Goal: Information Seeking & Learning: Learn about a topic

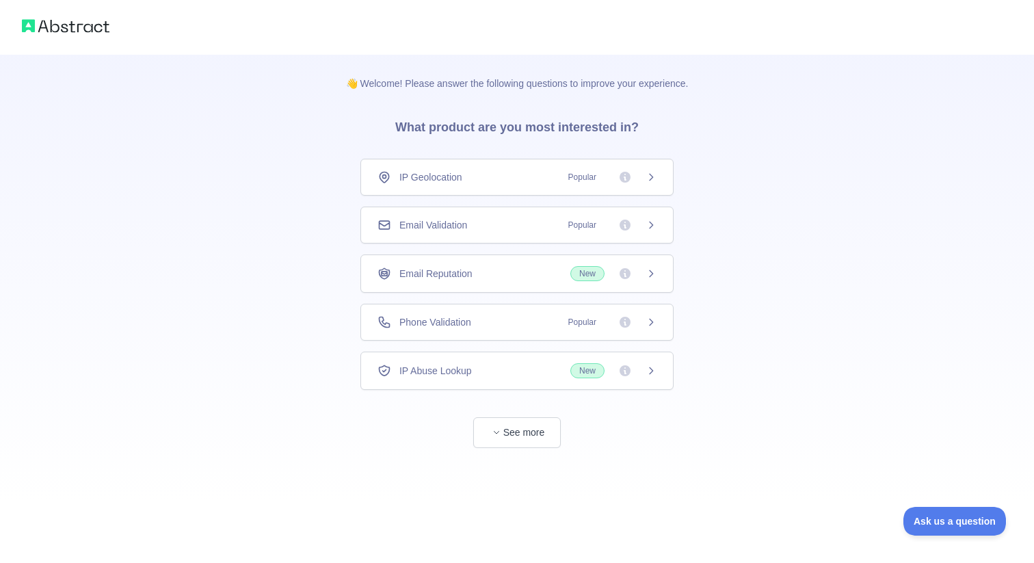
click at [644, 229] on span "Popular" at bounding box center [608, 225] width 96 height 14
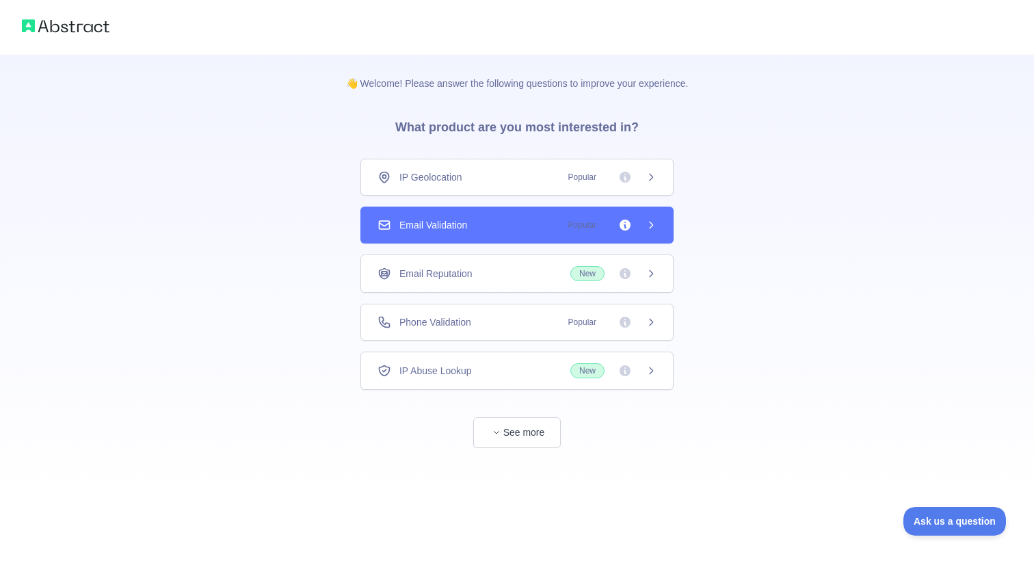
click at [620, 276] on div "👋 Welcome! Please answer the following questions to improve your experience. Wh…" at bounding box center [517, 281] width 1034 height 563
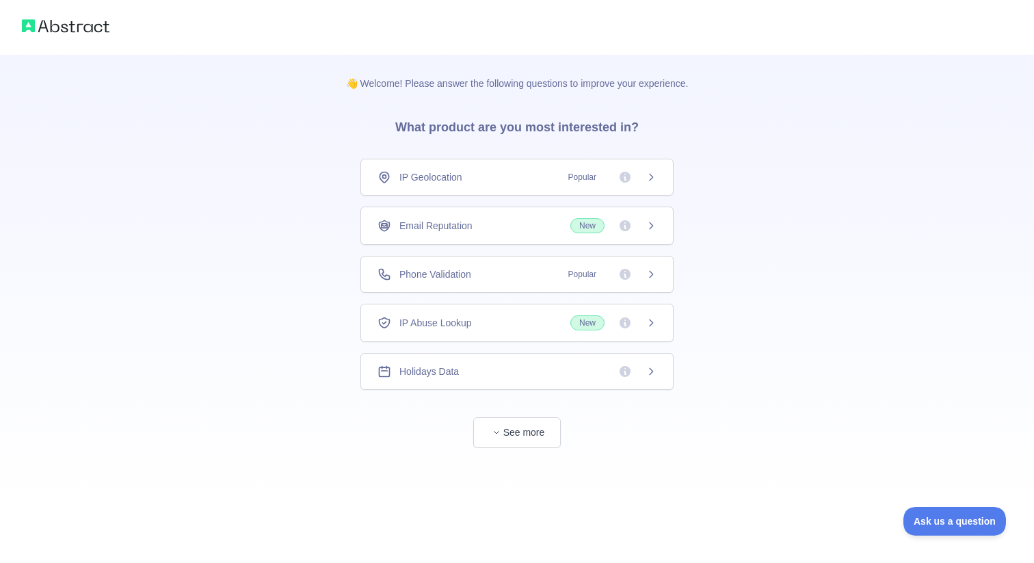
click at [471, 279] on span "Phone Validation" at bounding box center [436, 274] width 72 height 14
click at [468, 278] on span "Phone Validation" at bounding box center [436, 274] width 72 height 14
click at [510, 426] on button "See more" at bounding box center [517, 432] width 88 height 31
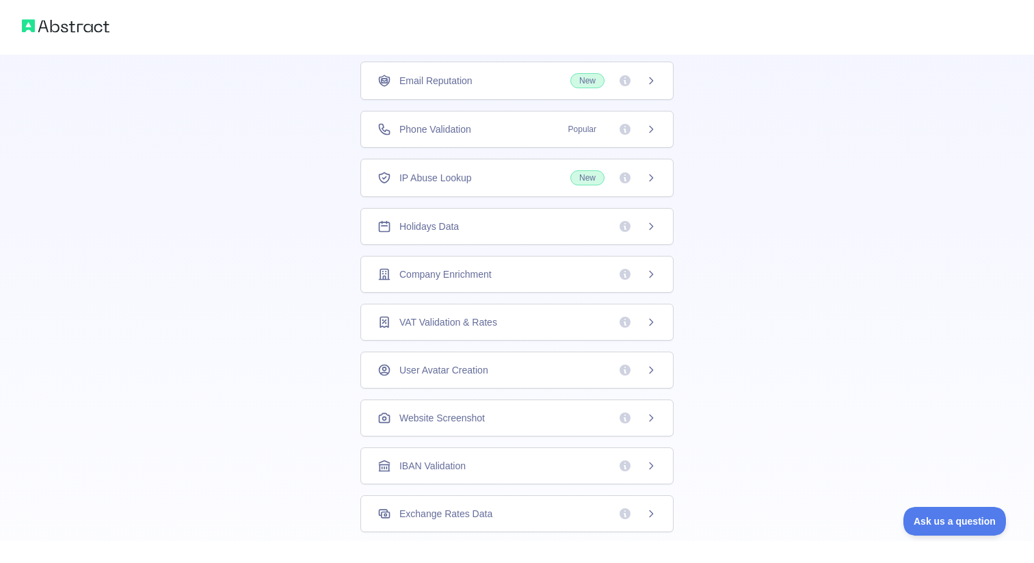
scroll to position [307, 0]
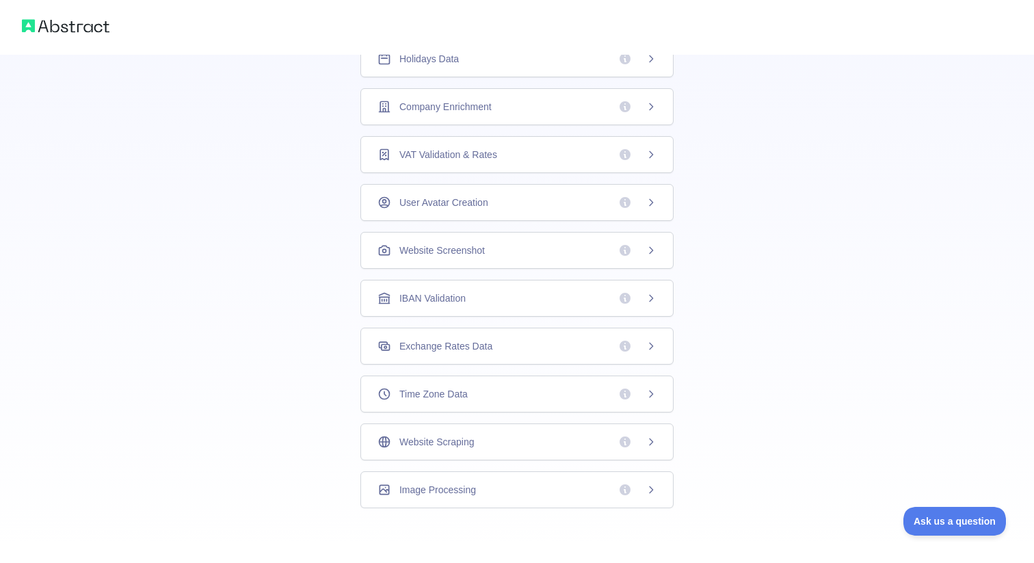
drag, startPoint x: 510, startPoint y: 426, endPoint x: 435, endPoint y: 291, distance: 154.6
click at [435, 291] on div "IBAN Validation" at bounding box center [517, 298] width 313 height 37
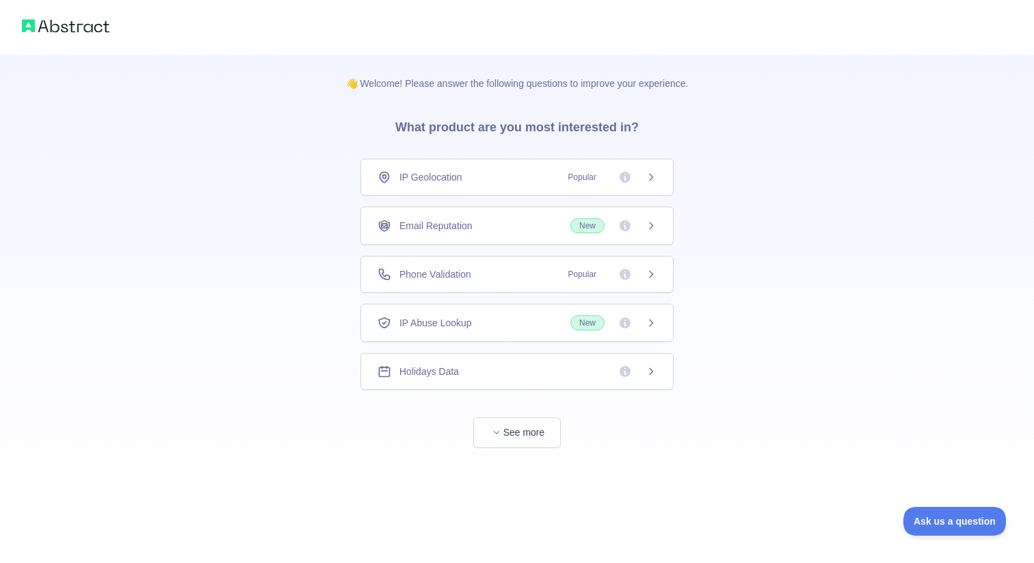
click at [502, 406] on span "See more" at bounding box center [517, 419] width 313 height 58
drag, startPoint x: 502, startPoint y: 406, endPoint x: 496, endPoint y: 426, distance: 20.8
click at [496, 426] on span "button" at bounding box center [497, 433] width 14 height 14
click at [934, 516] on span "Ask us a question" at bounding box center [948, 519] width 103 height 10
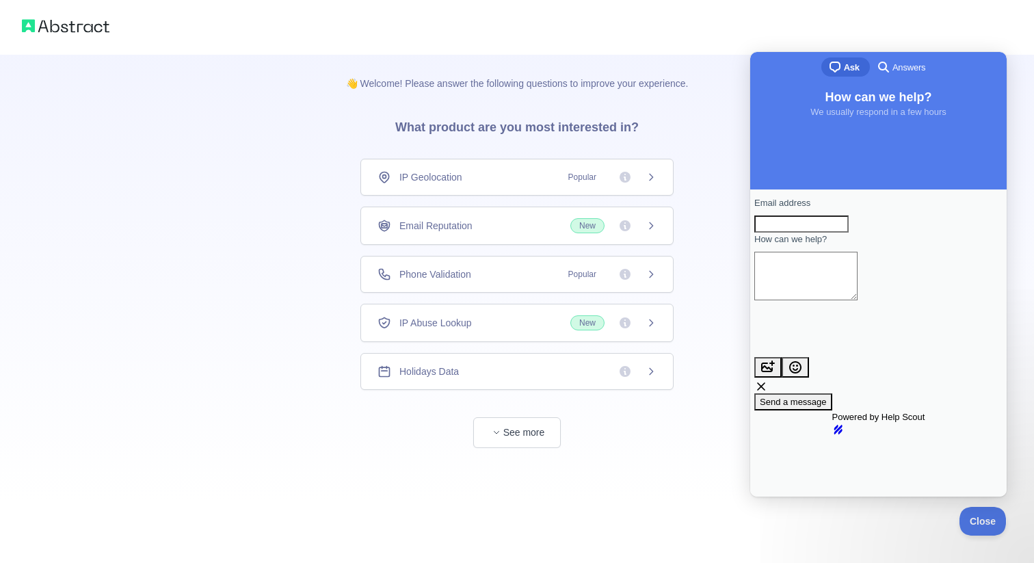
click at [709, 149] on div "👋 Welcome! Please answer the following questions to improve your experience. Wh…" at bounding box center [517, 251] width 387 height 393
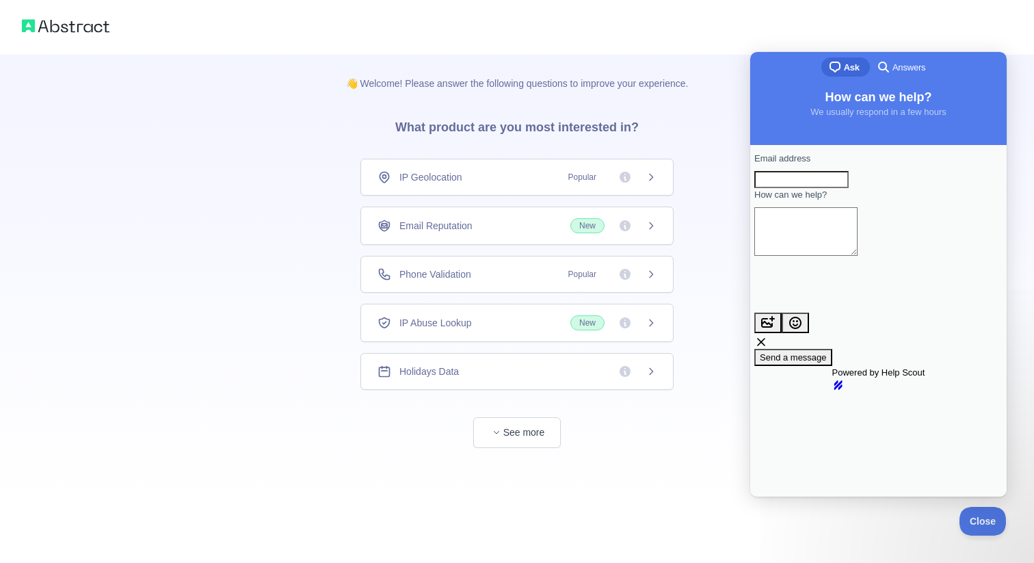
click at [982, 522] on span "Close" at bounding box center [983, 522] width 47 height 10
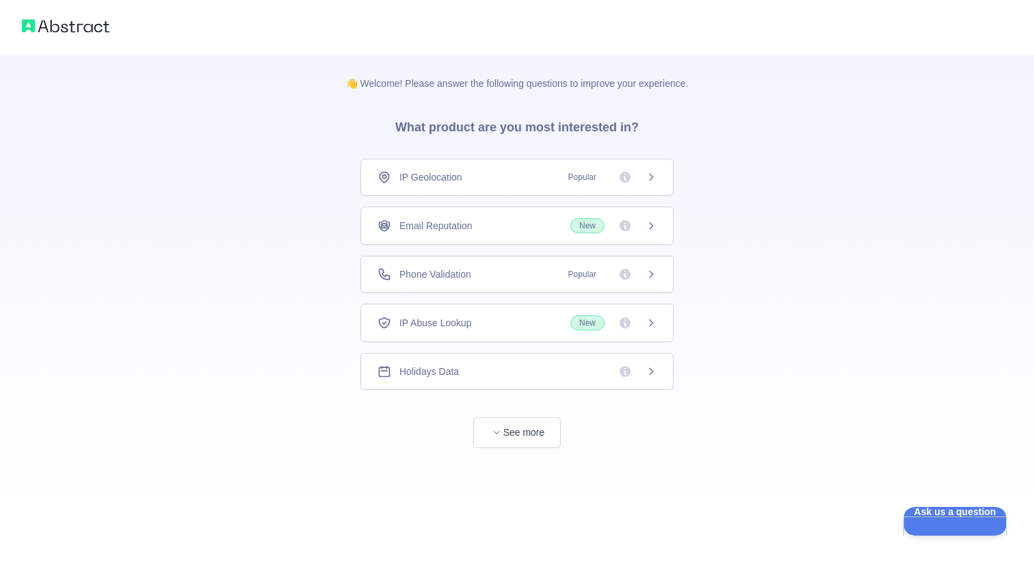
click at [506, 414] on span "See more" at bounding box center [517, 419] width 313 height 58
click at [507, 442] on button "See more" at bounding box center [517, 432] width 88 height 31
click at [391, 92] on h3 "What product are you most interested in?" at bounding box center [517, 124] width 287 height 68
drag, startPoint x: 37, startPoint y: 11, endPoint x: 374, endPoint y: 81, distance: 344.6
click at [374, 81] on p "👋 Welcome! Please answer the following questions to improve your experience." at bounding box center [517, 73] width 387 height 36
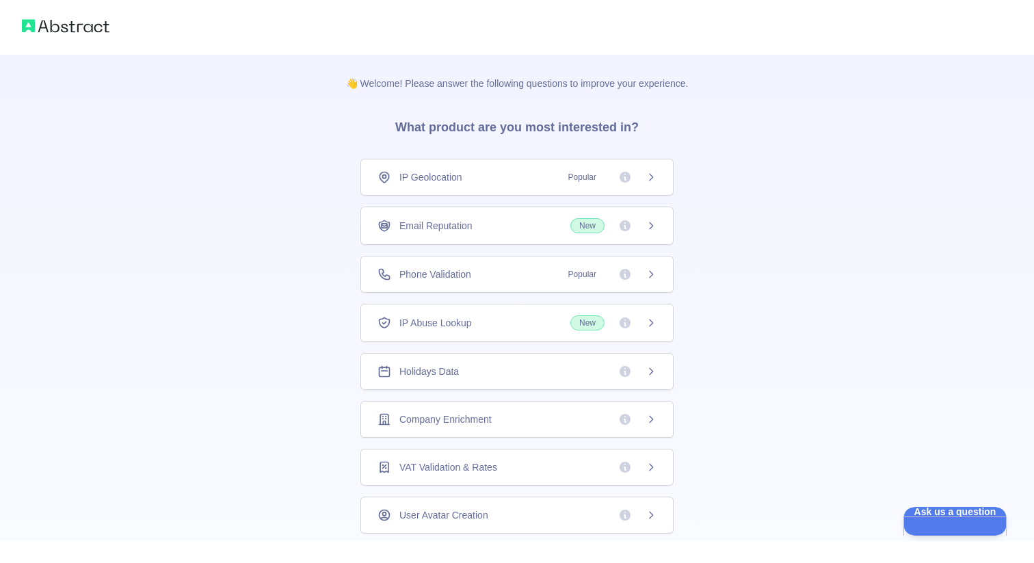
click at [483, 127] on h3 "What product are you most interested in?" at bounding box center [517, 124] width 287 height 68
click at [525, 73] on p "👋 Welcome! Please answer the following questions to improve your experience." at bounding box center [517, 73] width 387 height 36
click at [479, 283] on div "Phone Validation Popular" at bounding box center [517, 274] width 313 height 37
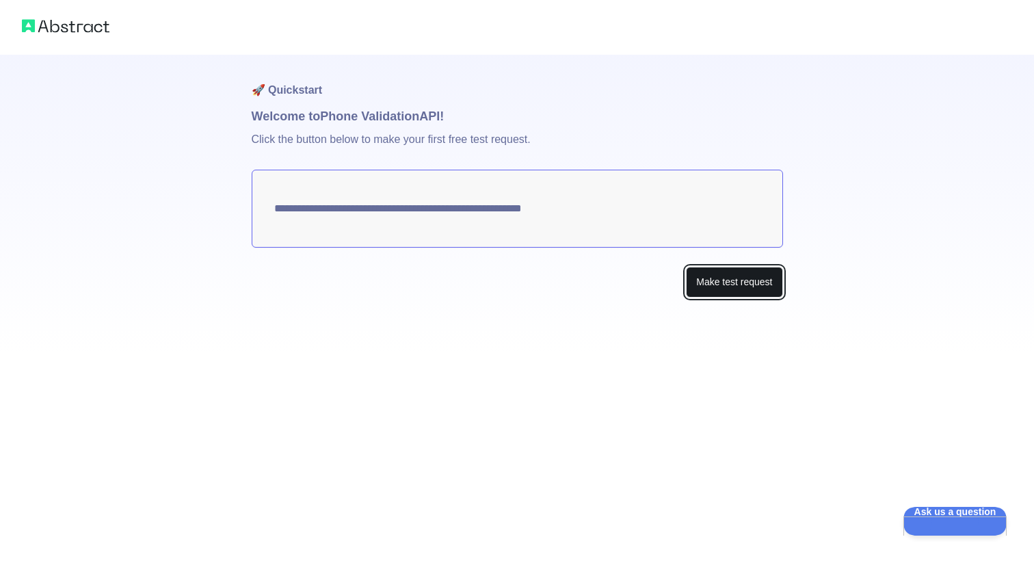
drag, startPoint x: 374, startPoint y: 81, endPoint x: 764, endPoint y: 277, distance: 436.3
click at [764, 277] on button "Make test request" at bounding box center [734, 282] width 96 height 31
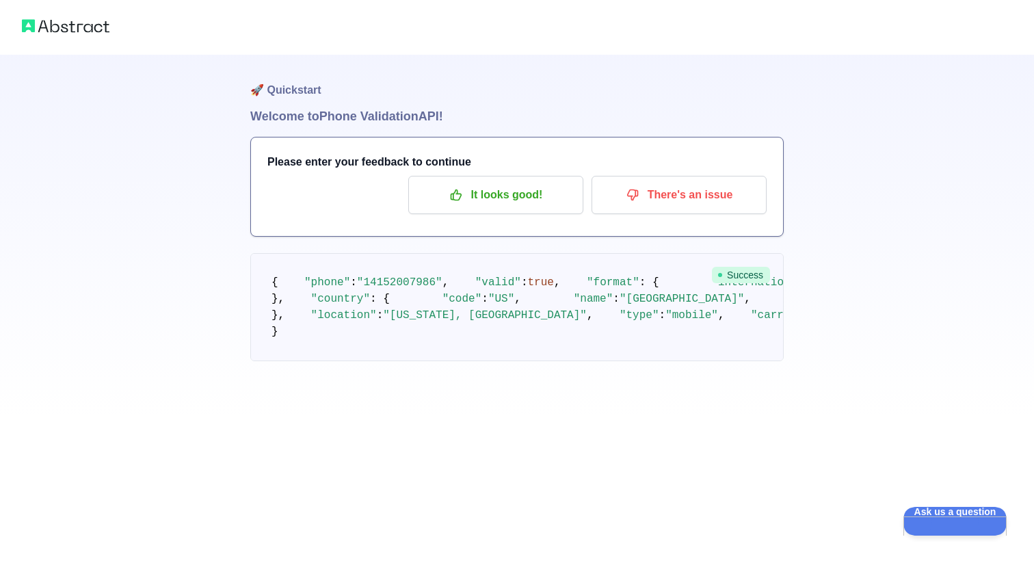
scroll to position [50, 0]
click at [506, 183] on p "It looks good!" at bounding box center [496, 194] width 155 height 23
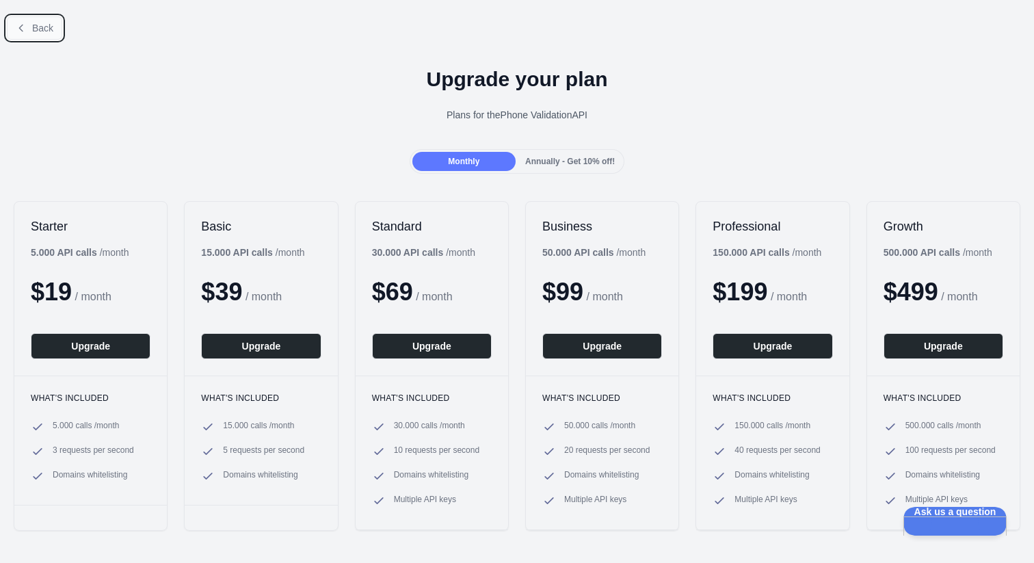
drag, startPoint x: 764, startPoint y: 277, endPoint x: 34, endPoint y: 17, distance: 775.5
click at [34, 17] on button "Back" at bounding box center [34, 27] width 55 height 23
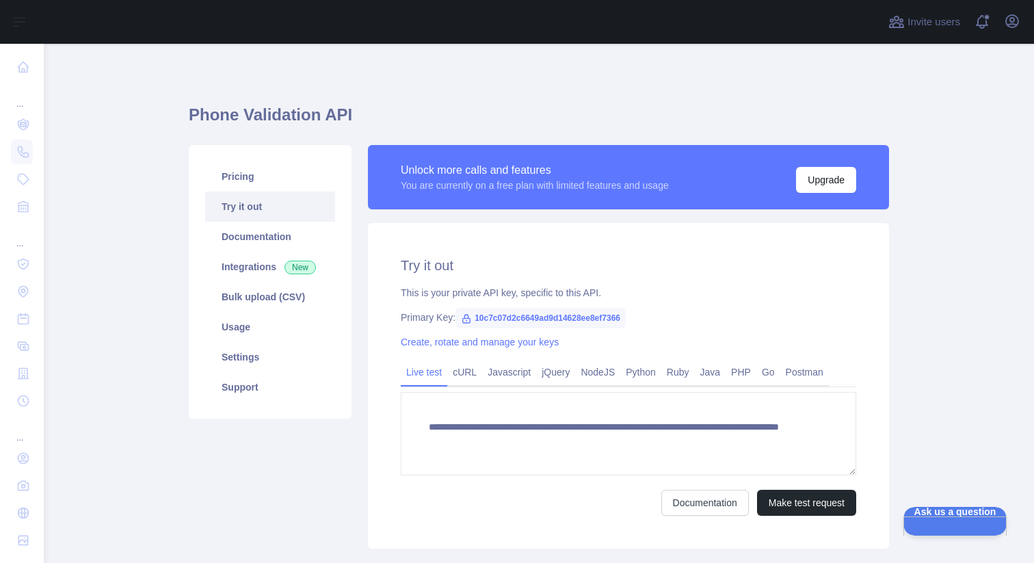
click at [241, 186] on link "Pricing" at bounding box center [270, 176] width 130 height 30
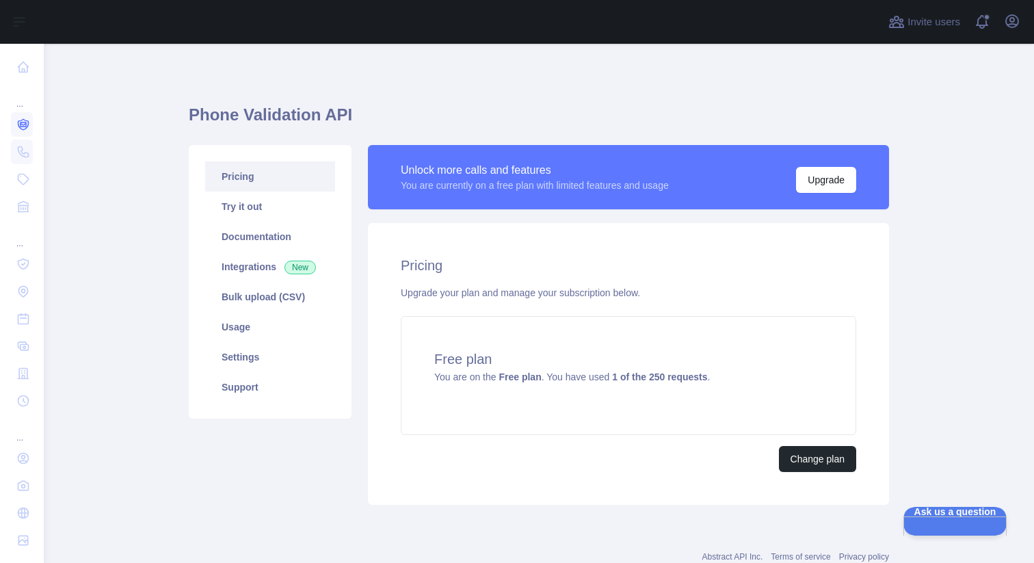
drag, startPoint x: 34, startPoint y: 17, endPoint x: 22, endPoint y: 130, distance: 113.5
click at [22, 130] on icon at bounding box center [23, 125] width 14 height 14
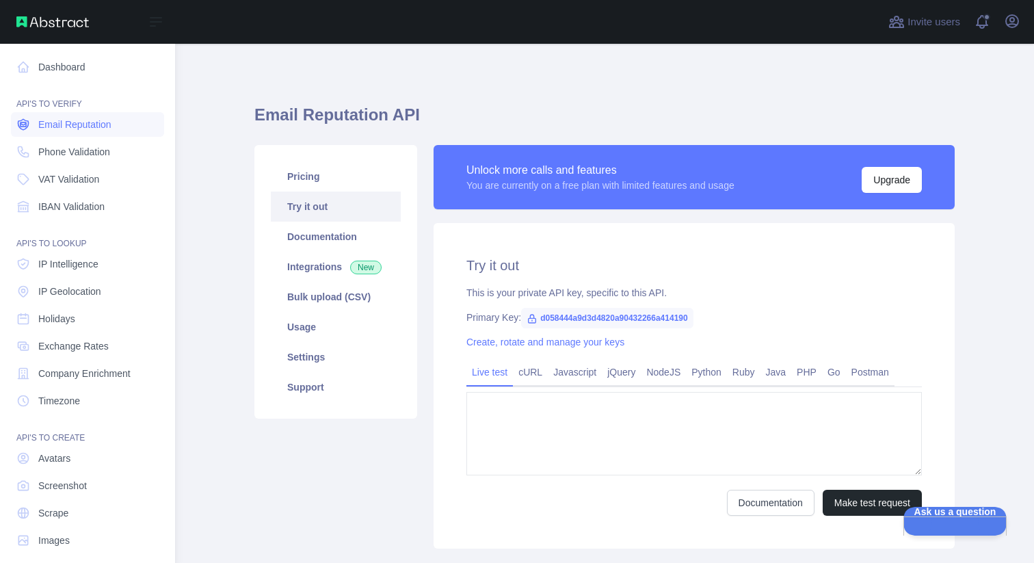
type textarea "**********"
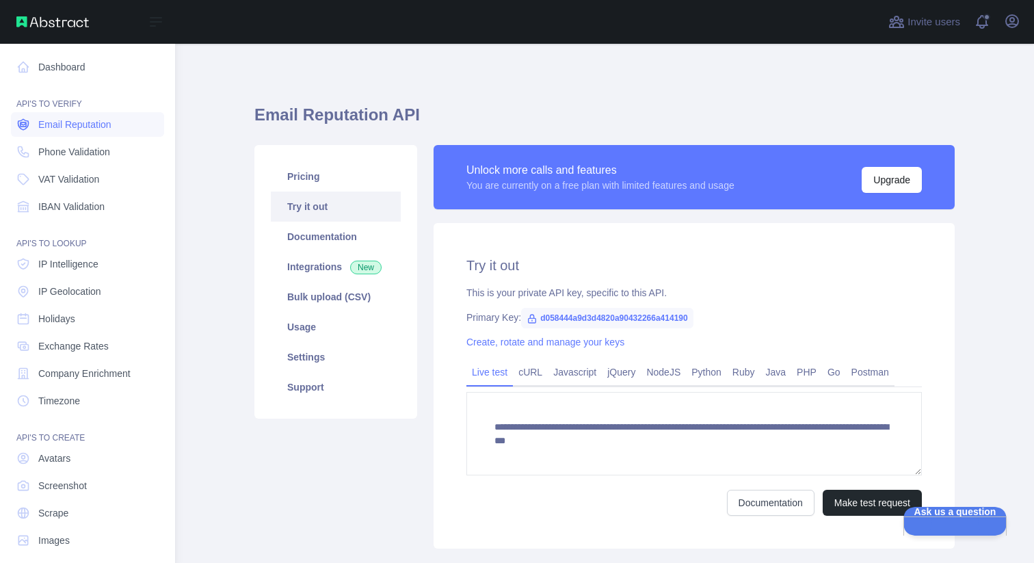
click at [55, 128] on span "Email Reputation" at bounding box center [74, 125] width 73 height 14
drag, startPoint x: 22, startPoint y: 130, endPoint x: 90, endPoint y: 154, distance: 71.8
click at [90, 154] on span "Phone Validation" at bounding box center [74, 152] width 72 height 14
click at [79, 111] on nav "Dashboard API'S TO VERIFY Email Reputation Phone Validation VAT Validation IBAN…" at bounding box center [87, 298] width 153 height 509
drag, startPoint x: 90, startPoint y: 154, endPoint x: 70, endPoint y: 118, distance: 41.3
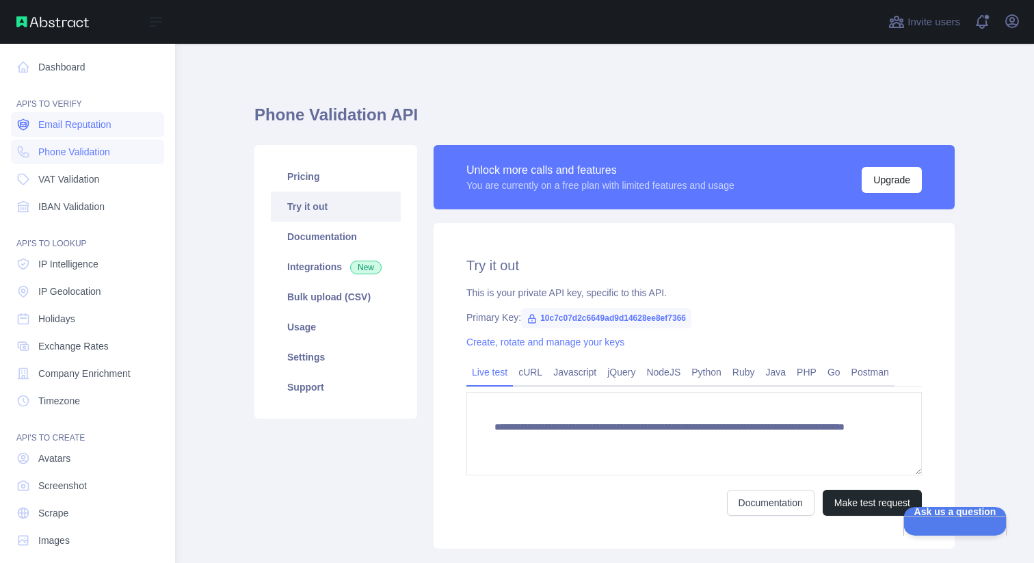
click at [70, 118] on span "Email Reputation" at bounding box center [74, 125] width 73 height 14
click at [57, 216] on link "IBAN Validation" at bounding box center [87, 206] width 153 height 25
click at [79, 131] on span "Email Reputation" at bounding box center [74, 125] width 73 height 14
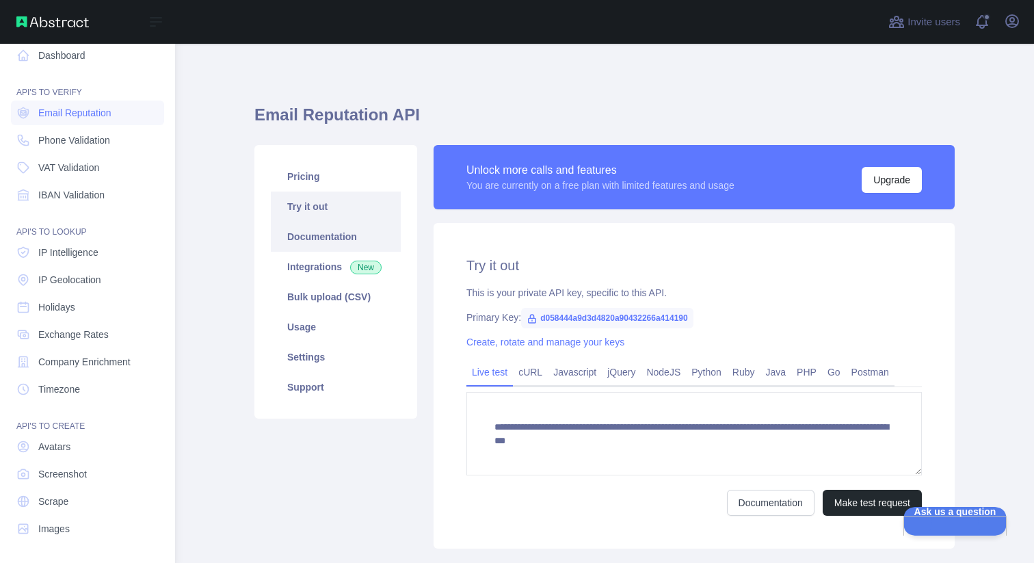
drag, startPoint x: 70, startPoint y: 118, endPoint x: 332, endPoint y: 240, distance: 289.2
click at [332, 240] on link "Documentation" at bounding box center [336, 237] width 130 height 30
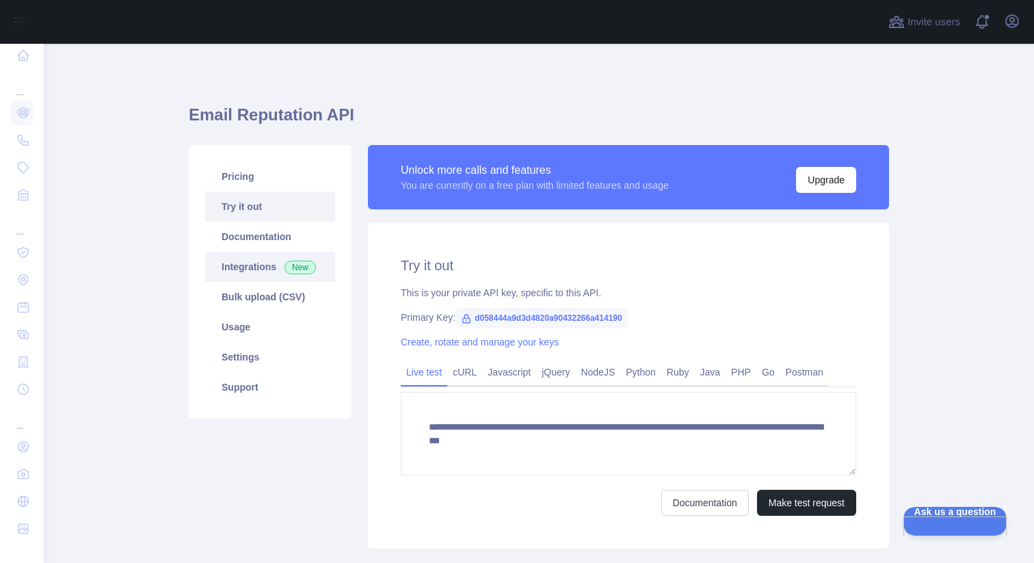
click at [239, 264] on link "Integrations New" at bounding box center [270, 267] width 130 height 30
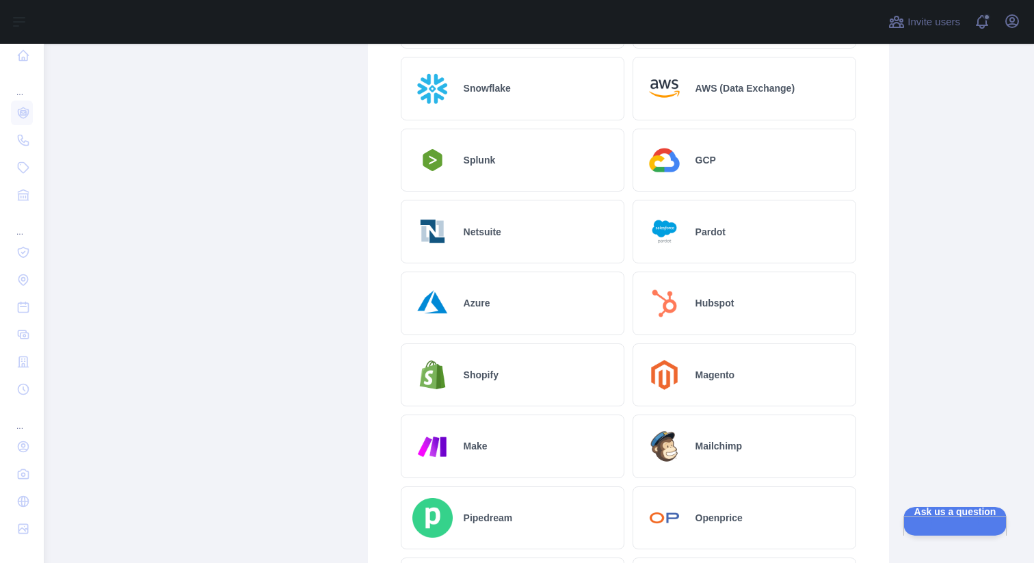
scroll to position [51, 0]
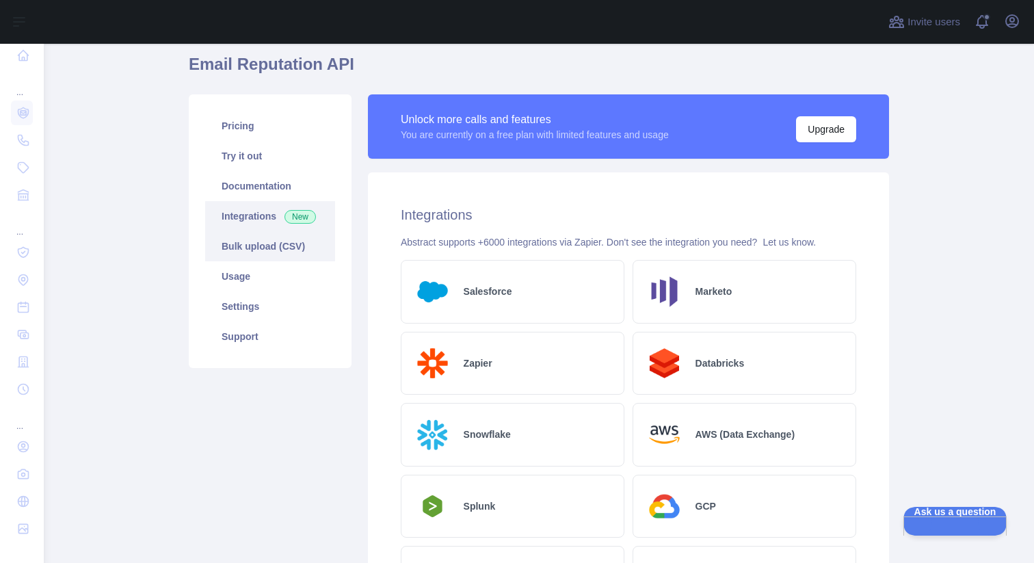
click at [244, 259] on link "Bulk upload (CSV)" at bounding box center [270, 246] width 130 height 30
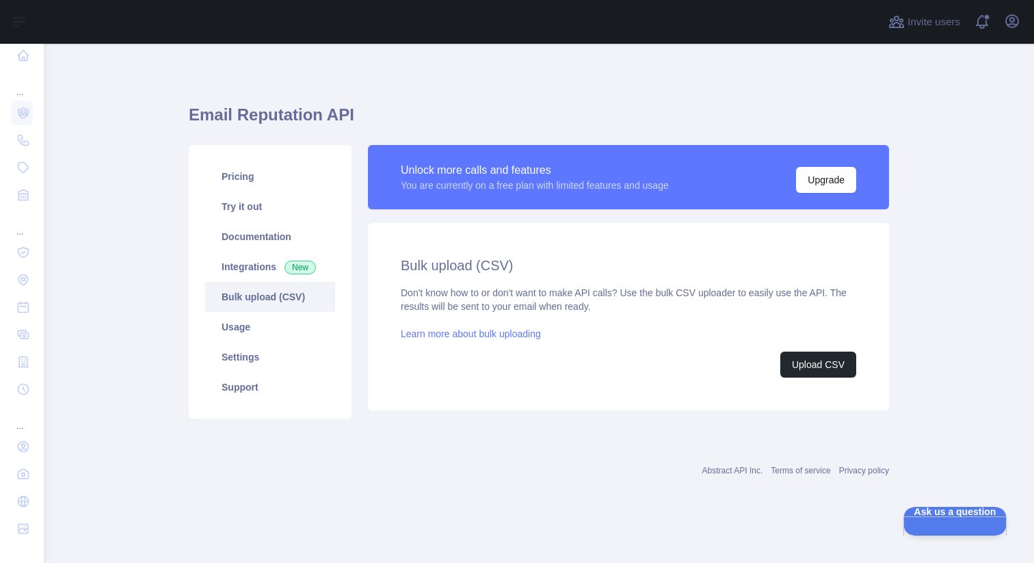
click at [233, 322] on link "Usage" at bounding box center [270, 327] width 130 height 30
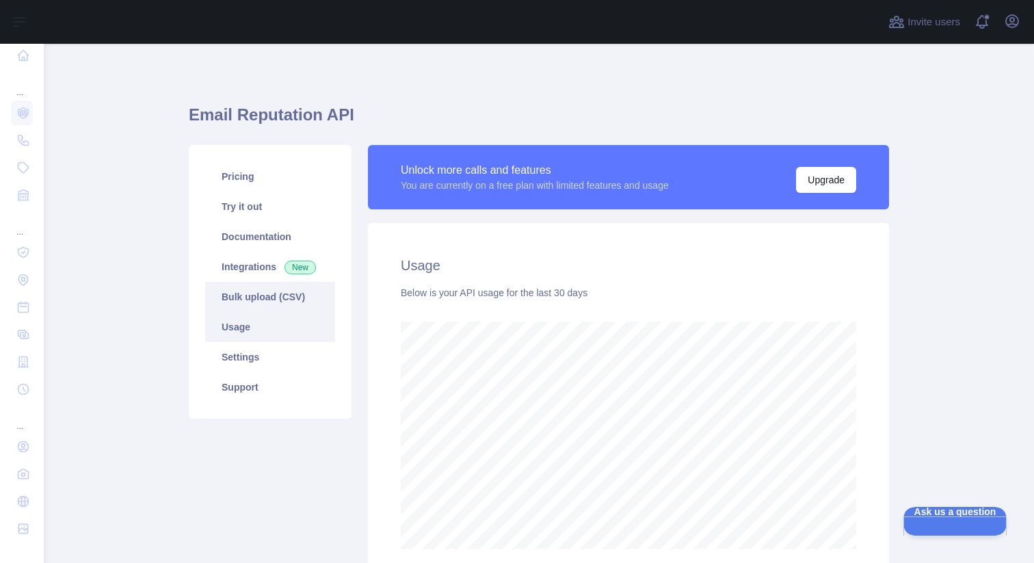
scroll to position [519, 991]
click at [239, 354] on link "Settings" at bounding box center [270, 357] width 130 height 30
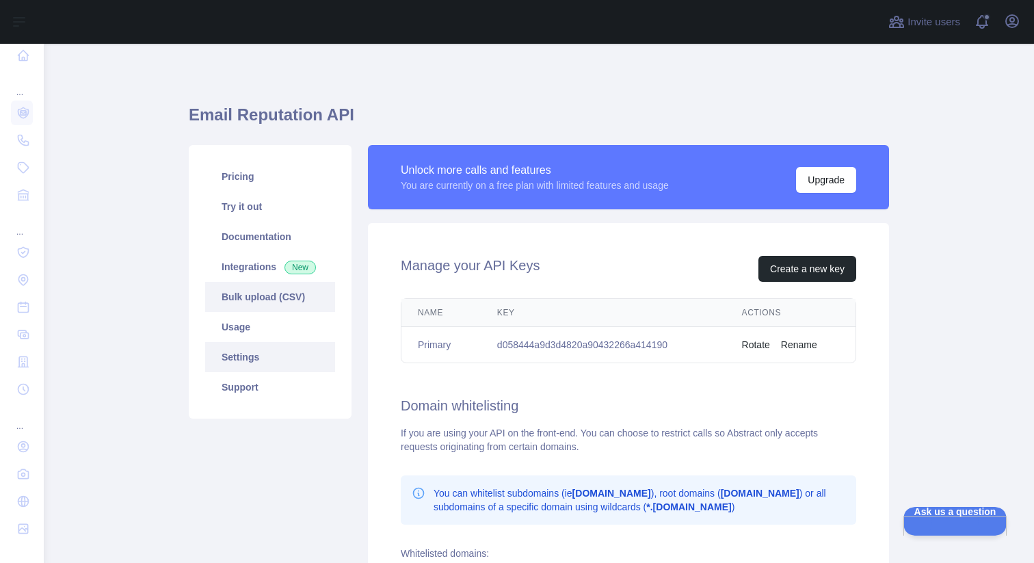
click at [248, 390] on link "Support" at bounding box center [270, 387] width 130 height 30
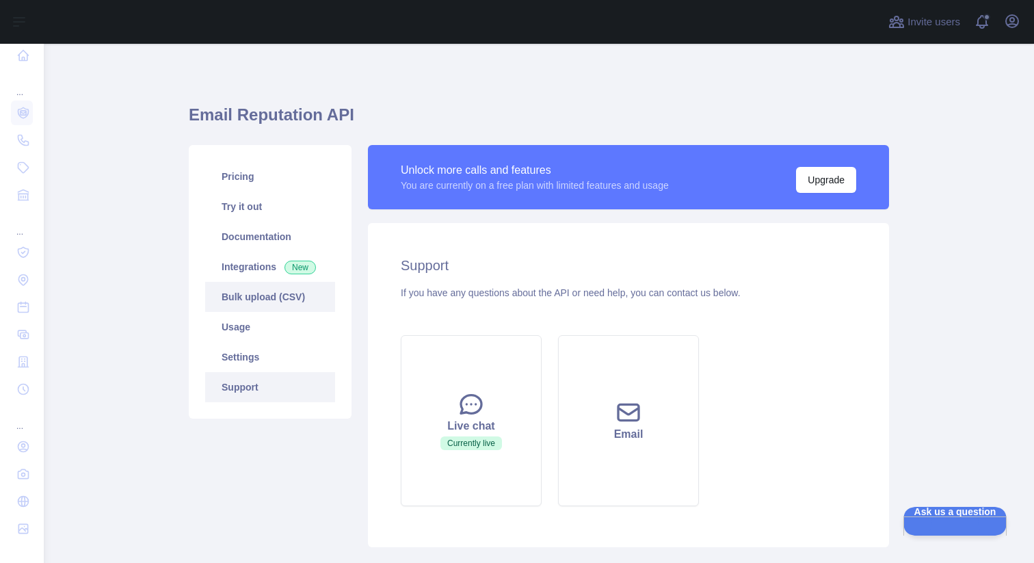
click at [252, 171] on link "Pricing" at bounding box center [270, 176] width 130 height 30
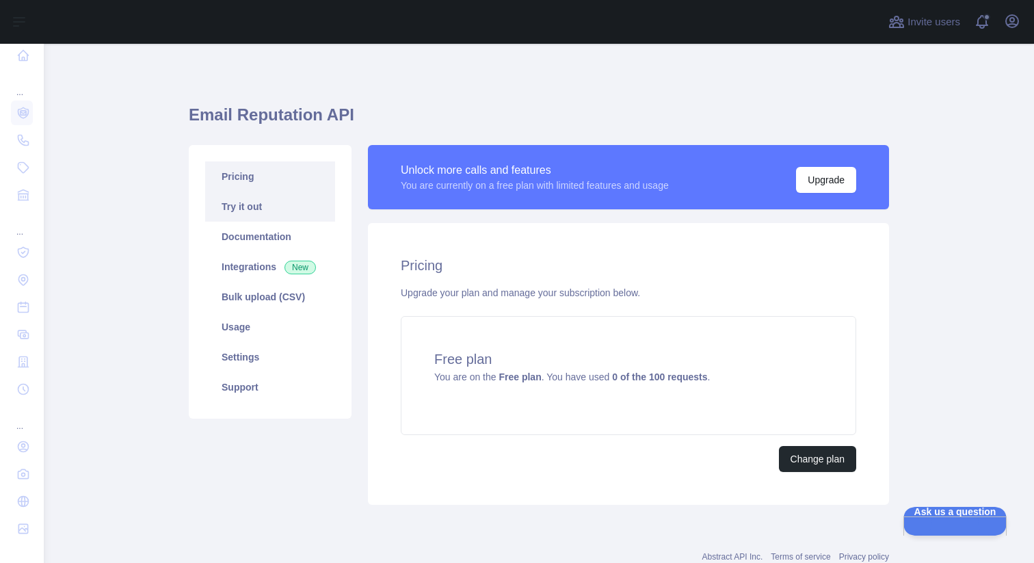
drag, startPoint x: 244, startPoint y: 259, endPoint x: 248, endPoint y: 204, distance: 55.6
click at [248, 204] on link "Try it out" at bounding box center [270, 207] width 130 height 30
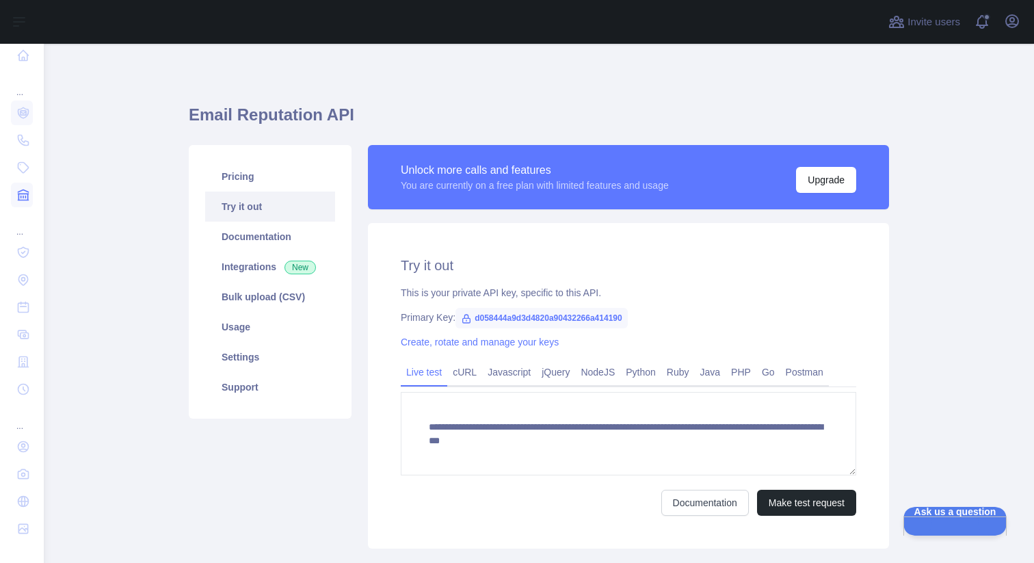
drag, startPoint x: 248, startPoint y: 204, endPoint x: 16, endPoint y: 204, distance: 232.6
click at [16, 204] on link at bounding box center [22, 195] width 22 height 25
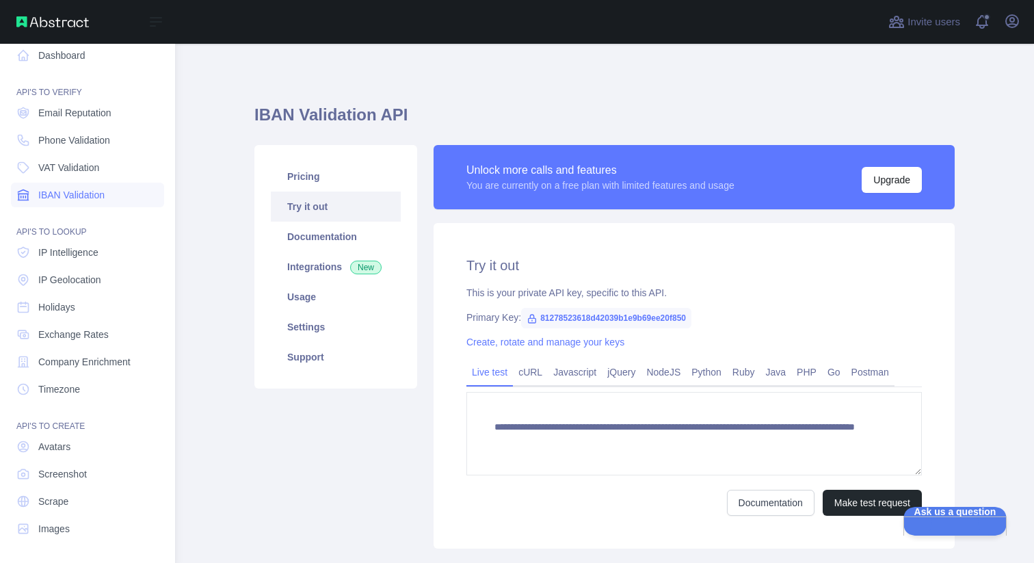
click at [58, 88] on div "API'S TO VERIFY" at bounding box center [87, 83] width 153 height 27
click at [73, 112] on span "Email Reputation" at bounding box center [74, 113] width 73 height 14
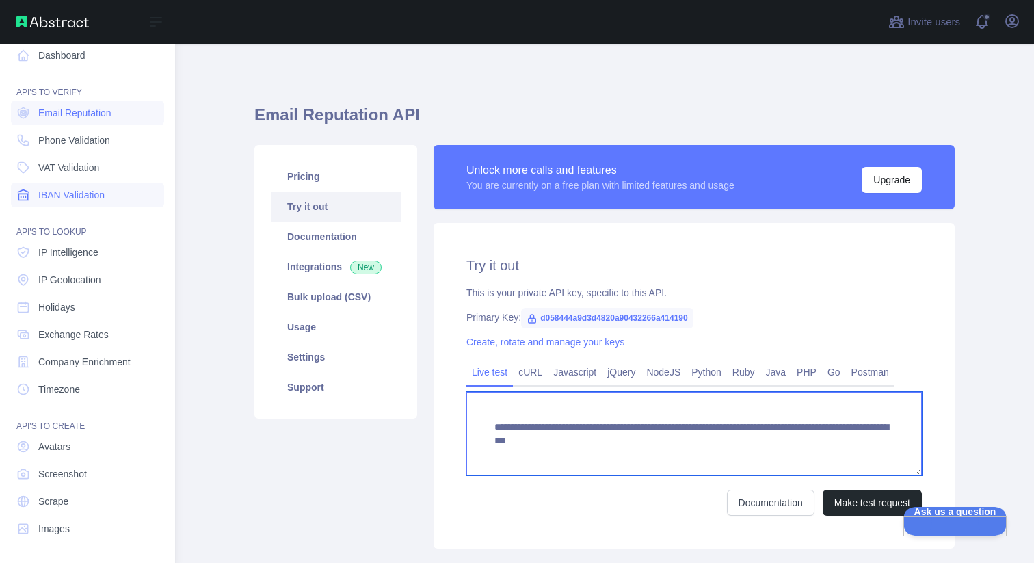
click at [570, 430] on textarea "**********" at bounding box center [695, 433] width 456 height 83
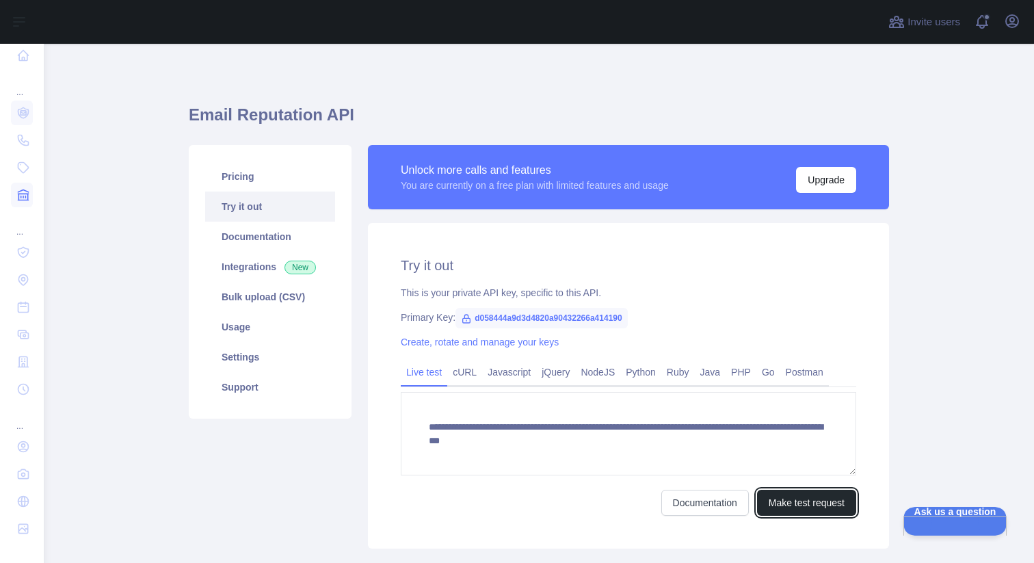
click at [808, 506] on button "Make test request" at bounding box center [806, 503] width 99 height 26
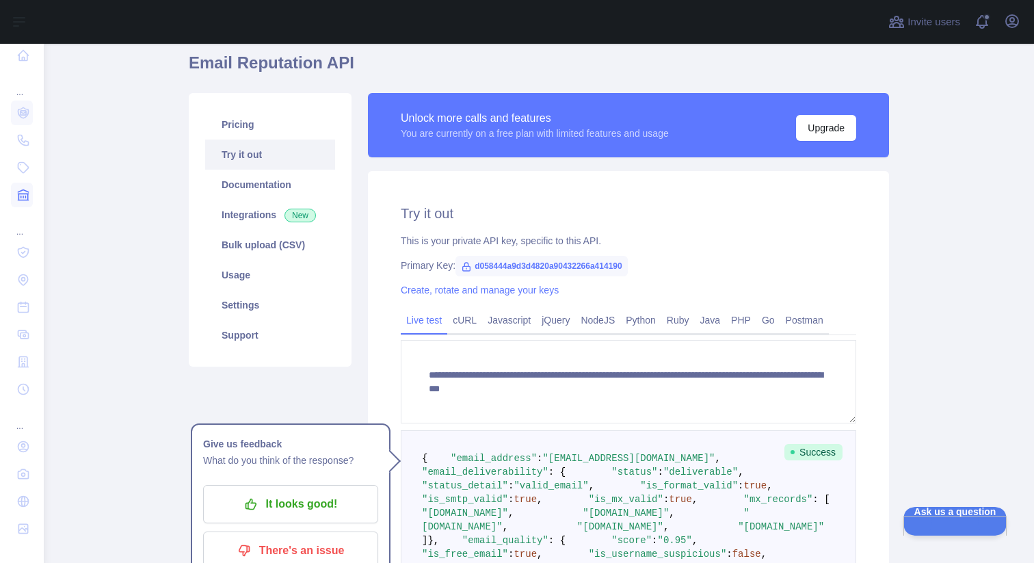
scroll to position [44, 0]
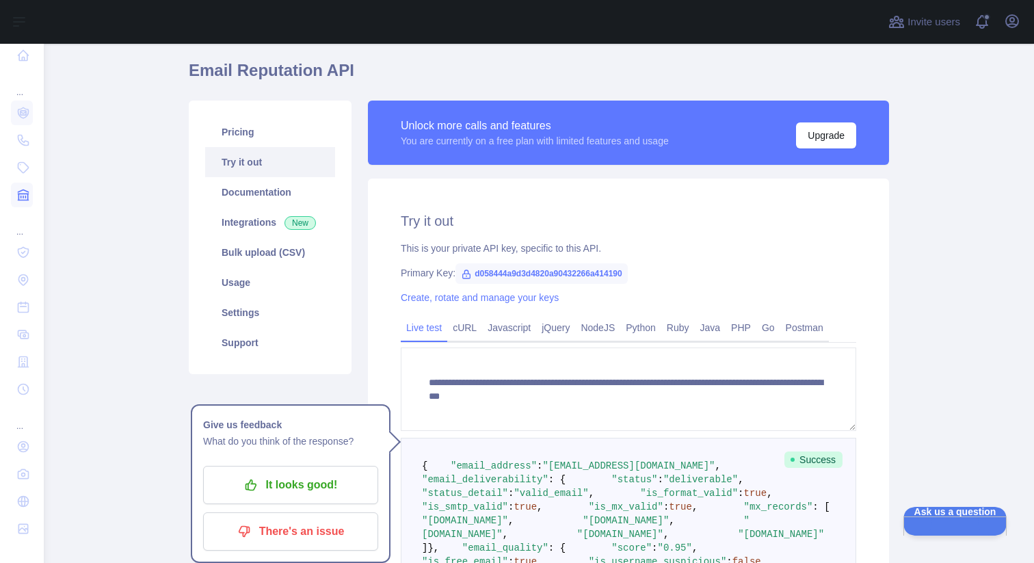
click at [467, 273] on icon at bounding box center [467, 274] width 8 height 8
click at [545, 272] on span "d058444a9d3d4820a90432266a414190" at bounding box center [542, 273] width 172 height 21
click at [526, 277] on span "d058444a9d3d4820a90432266a414190" at bounding box center [542, 273] width 172 height 21
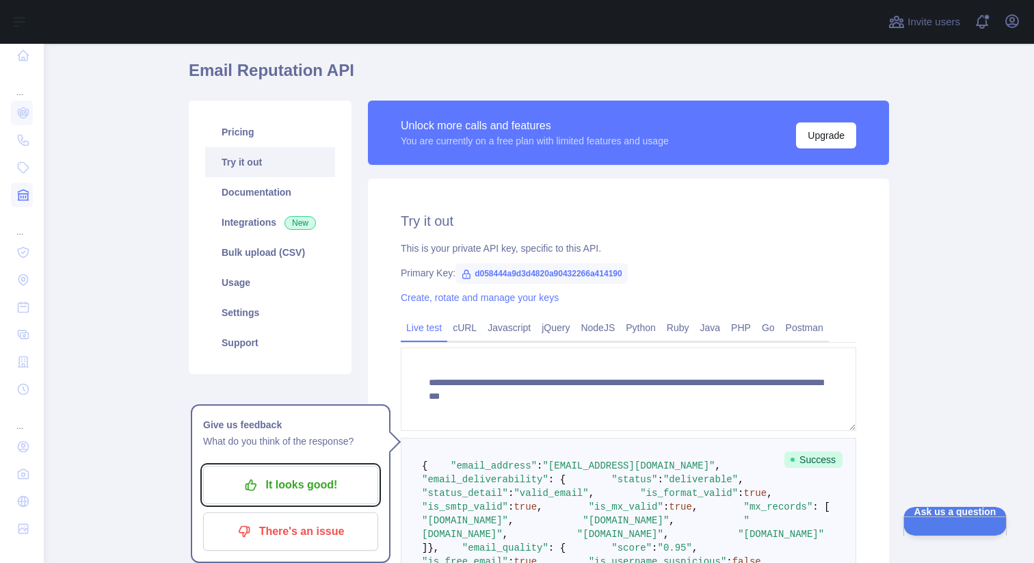
click at [287, 499] on button "It looks good!" at bounding box center [290, 485] width 175 height 38
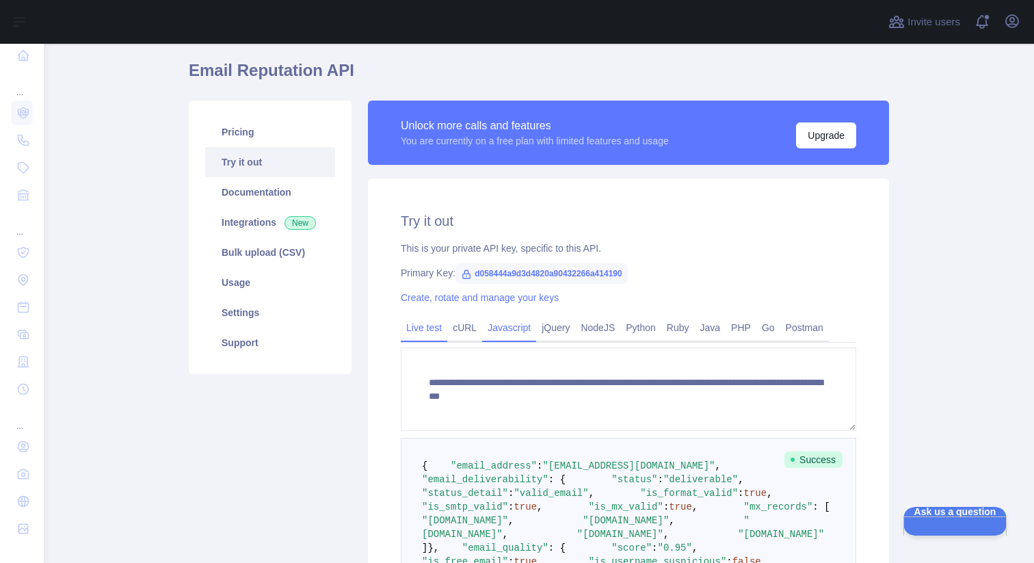
drag, startPoint x: 16, startPoint y: 204, endPoint x: 526, endPoint y: 321, distance: 523.6
click at [526, 321] on link "Javascript" at bounding box center [509, 328] width 54 height 22
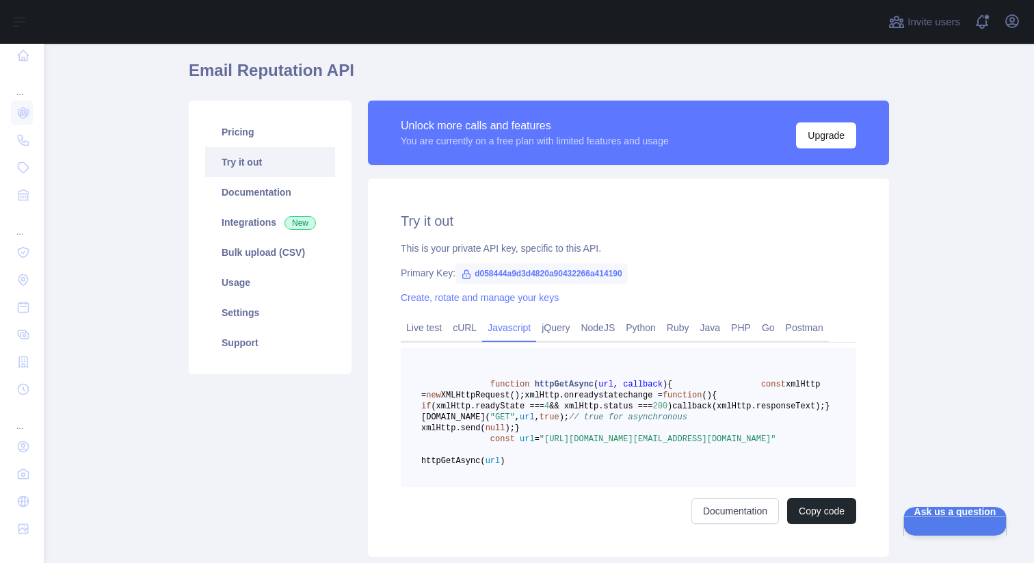
click at [562, 334] on link "jQuery" at bounding box center [555, 328] width 39 height 22
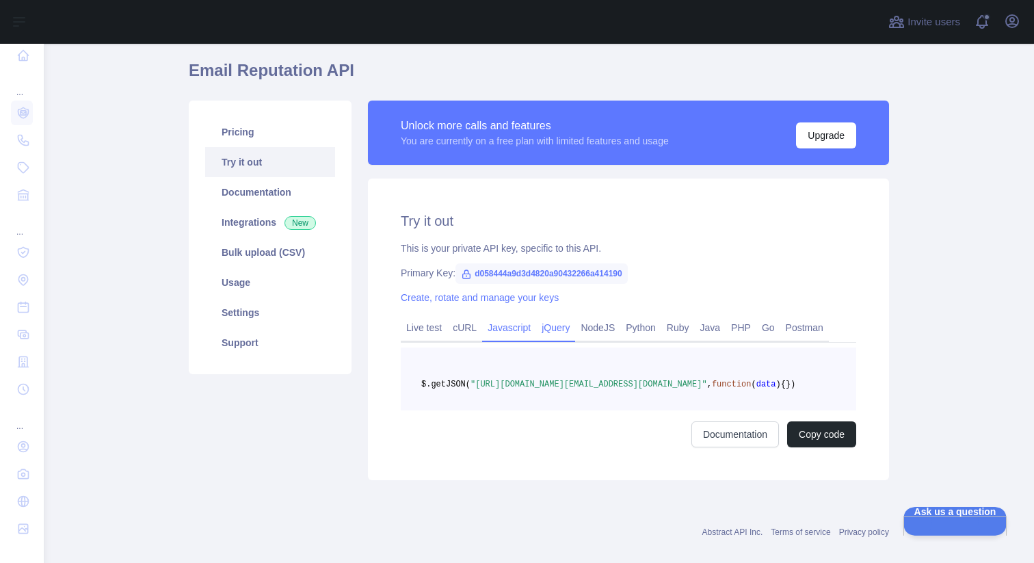
click at [600, 330] on link "NodeJS" at bounding box center [597, 328] width 45 height 22
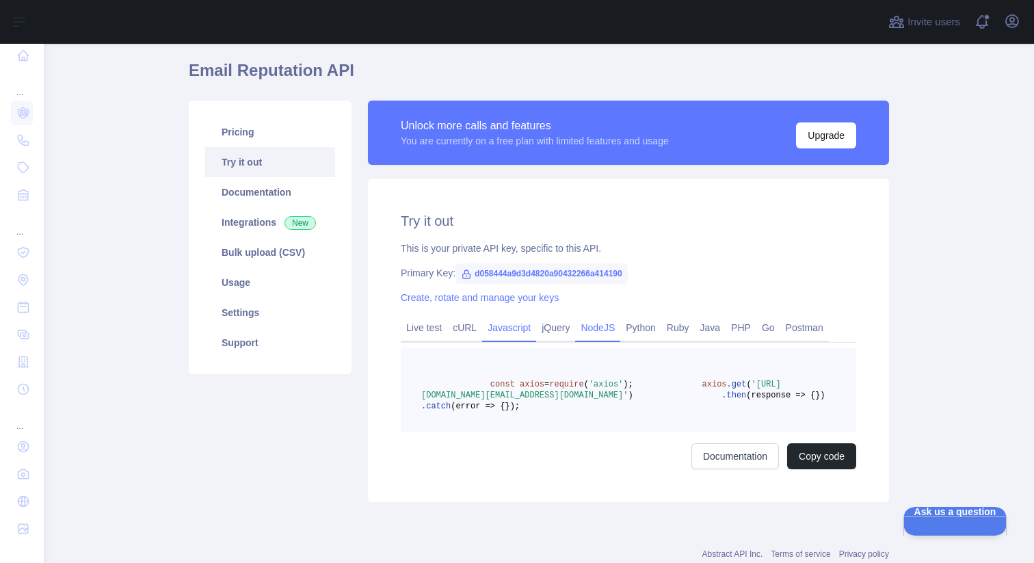
click at [493, 272] on span "d058444a9d3d4820a90432266a414190" at bounding box center [542, 273] width 172 height 21
copy span "d058444a9d3d4820a90432266a414190"
click at [250, 303] on link "Settings" at bounding box center [270, 313] width 130 height 30
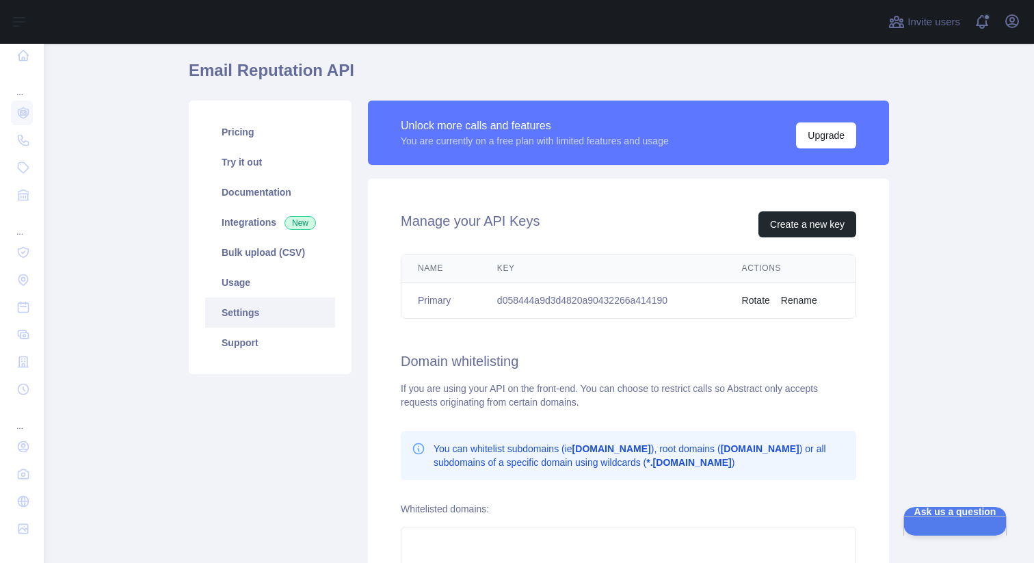
click at [551, 298] on td "d058444a9d3d4820a90432266a414190" at bounding box center [603, 301] width 245 height 36
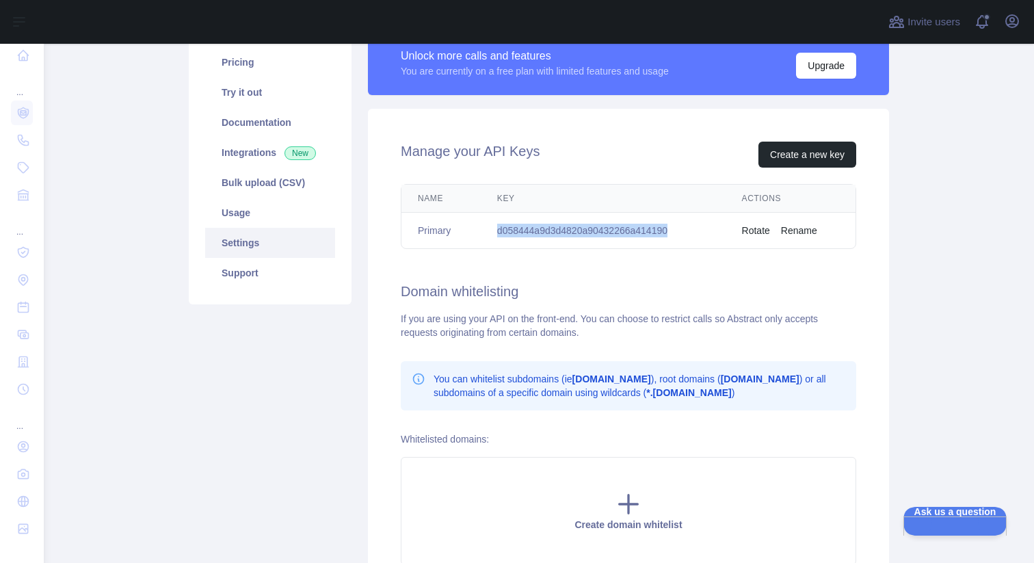
scroll to position [105, 0]
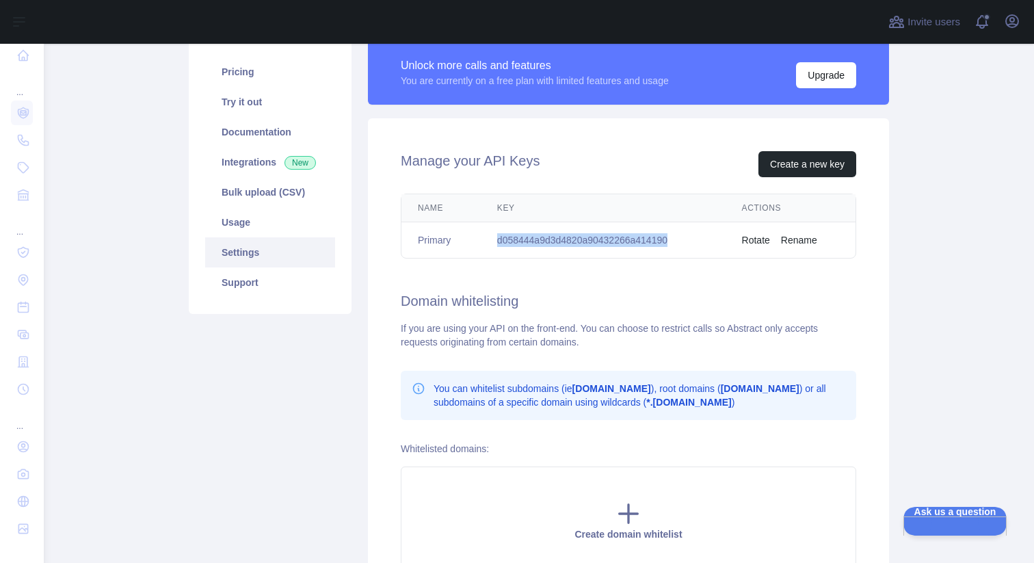
click at [245, 222] on link "Usage" at bounding box center [270, 222] width 130 height 30
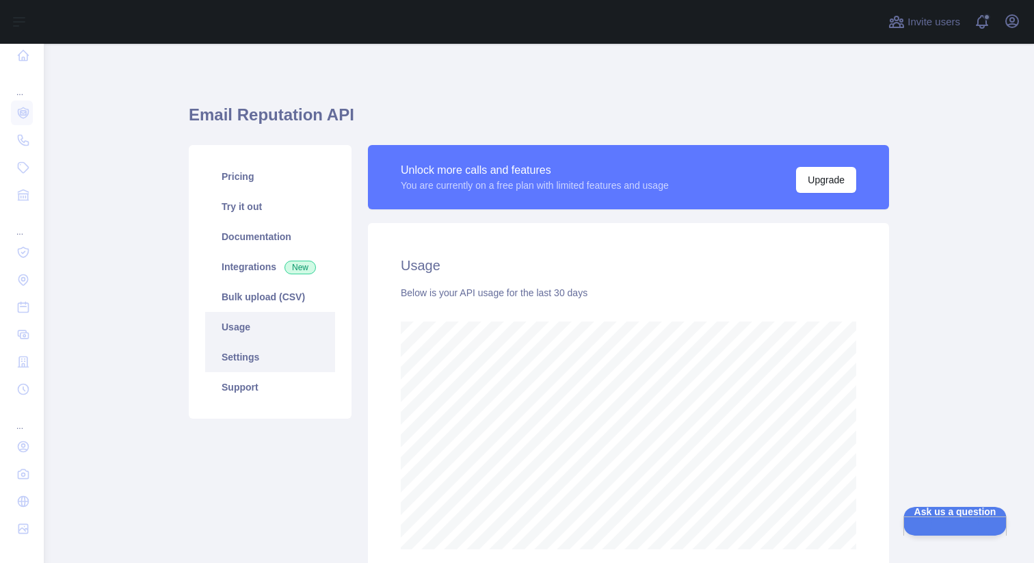
scroll to position [519, 991]
drag, startPoint x: 250, startPoint y: 303, endPoint x: 244, endPoint y: 183, distance: 119.9
click at [244, 183] on link "Pricing" at bounding box center [270, 176] width 130 height 30
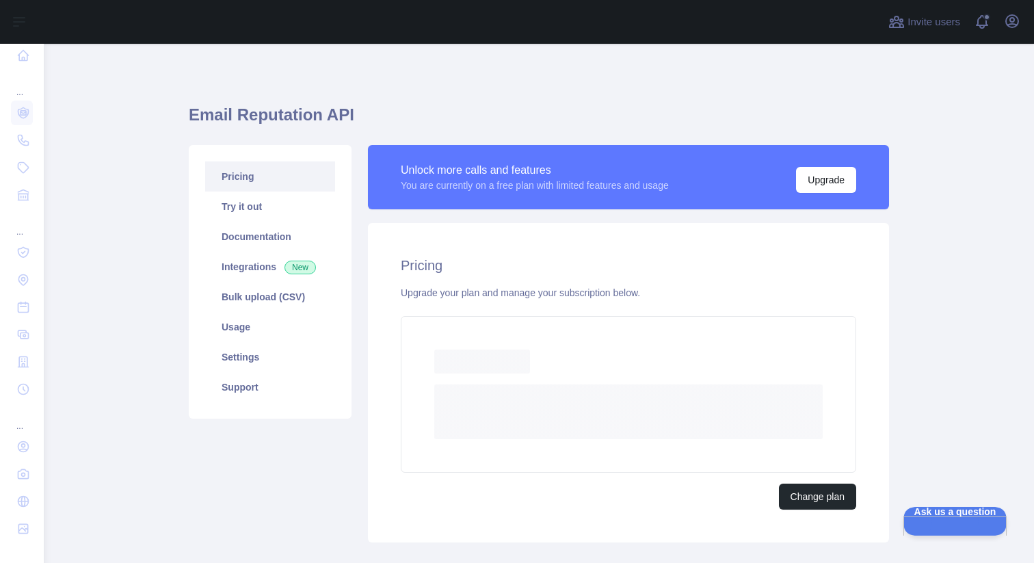
click at [245, 211] on link "Try it out" at bounding box center [270, 207] width 130 height 30
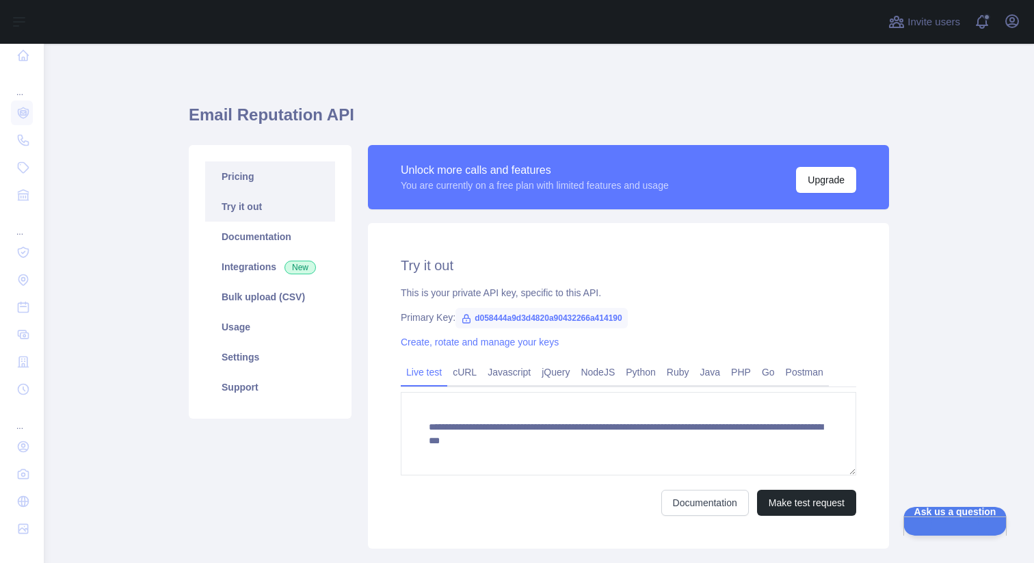
click at [477, 343] on link "Create, rotate and manage your keys" at bounding box center [480, 342] width 158 height 11
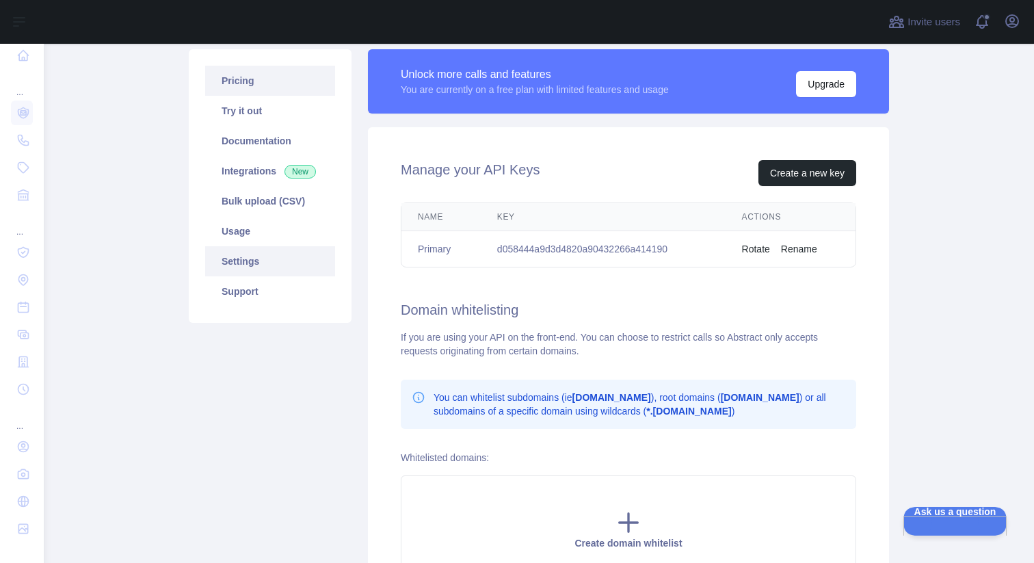
scroll to position [100, 0]
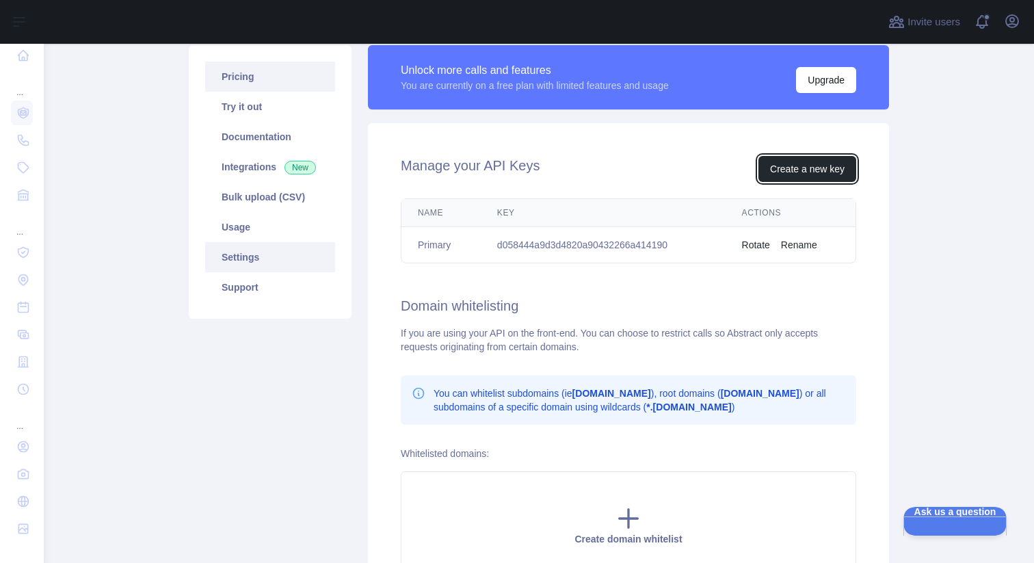
click at [802, 174] on button "Create a new key" at bounding box center [808, 169] width 98 height 26
